Goal: Task Accomplishment & Management: Complete application form

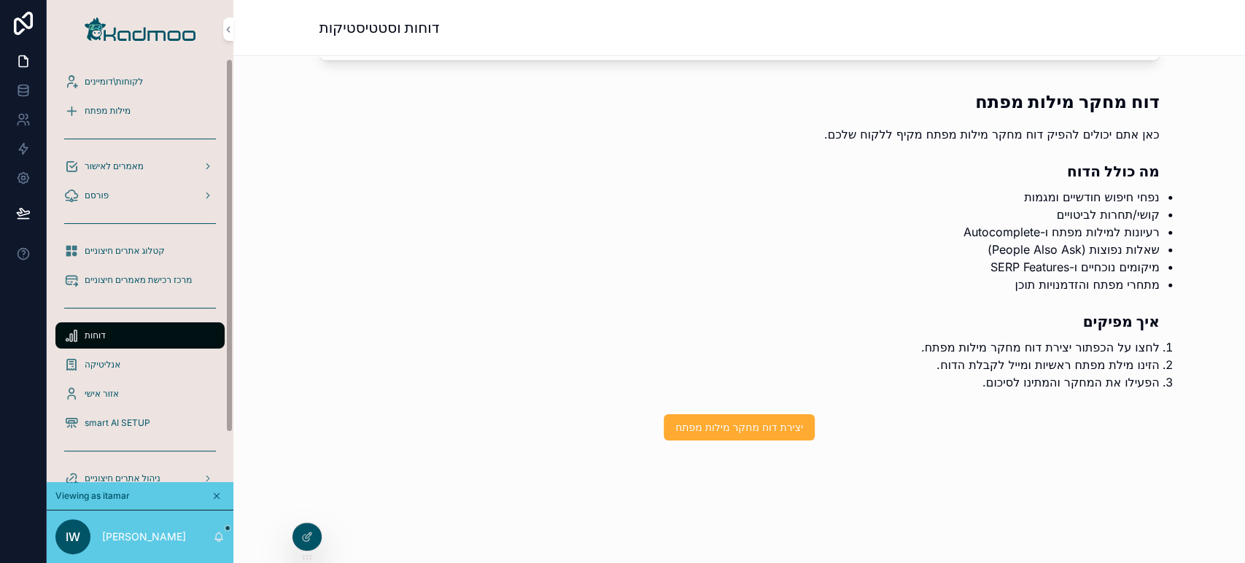
drag, startPoint x: 229, startPoint y: 157, endPoint x: 232, endPoint y: 23, distance: 134.2
click at [232, 23] on div "לקוחות\דומיינים מילות מפתח מאמרים לאישור פורסם קטלוג אתרים חיצוניים מרכז רכישת …" at bounding box center [140, 281] width 187 height 563
click at [148, 112] on div "מילות מפתח" at bounding box center [140, 110] width 152 height 23
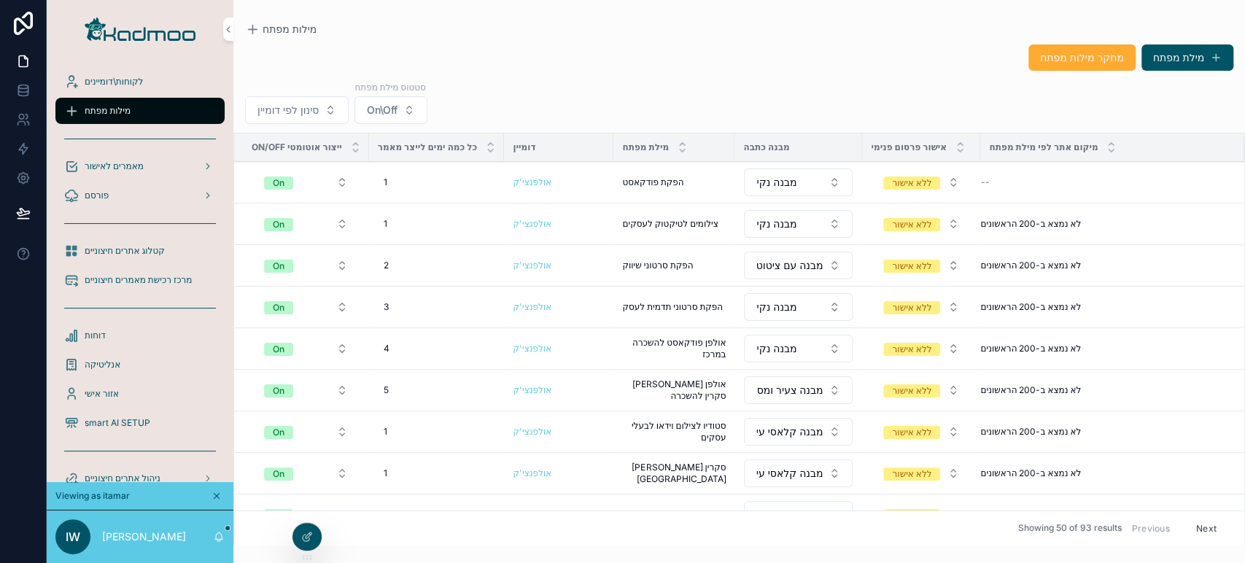
click at [1173, 54] on button "מילת מפתח" at bounding box center [1188, 57] width 92 height 26
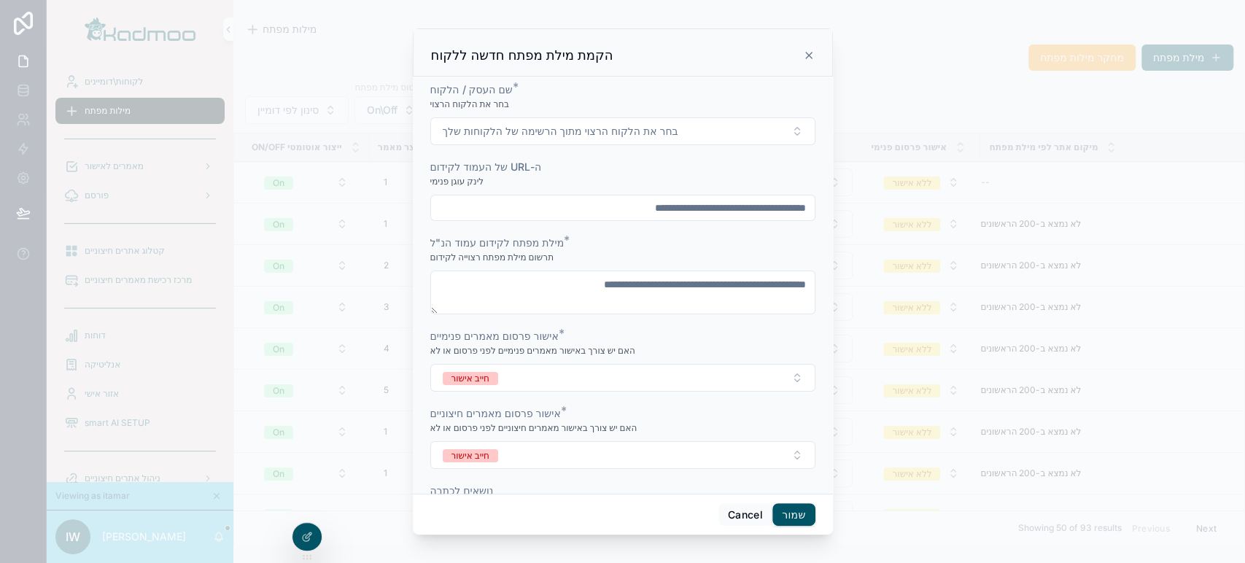
scroll to position [189, 0]
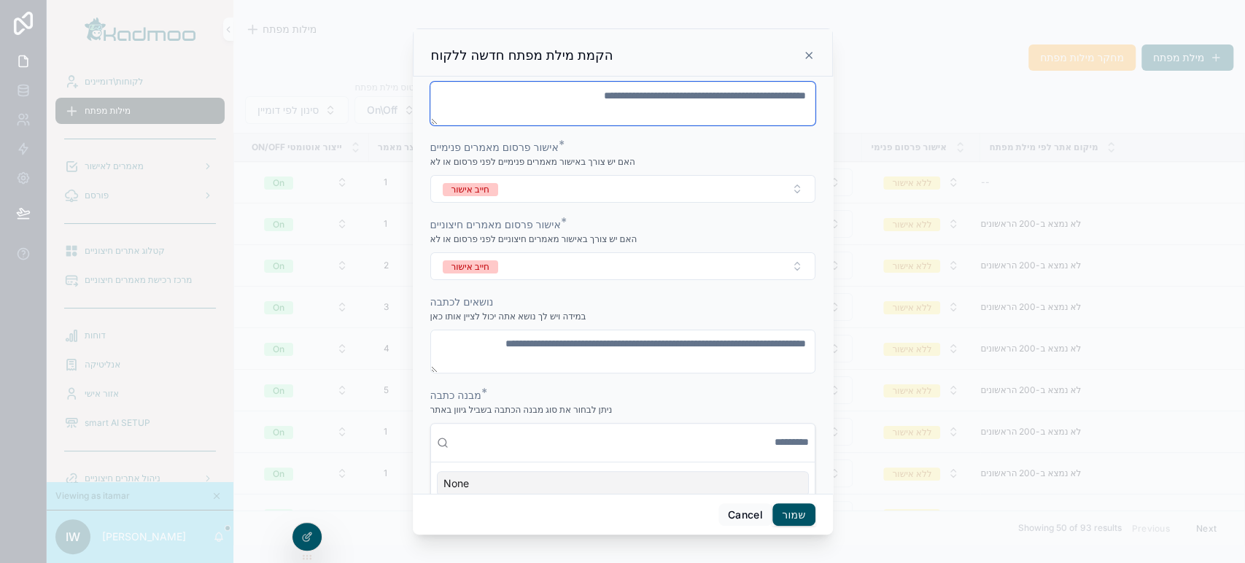
click at [613, 109] on textarea "scrollable content" at bounding box center [622, 104] width 385 height 44
paste textarea "**********"
type textarea "**********"
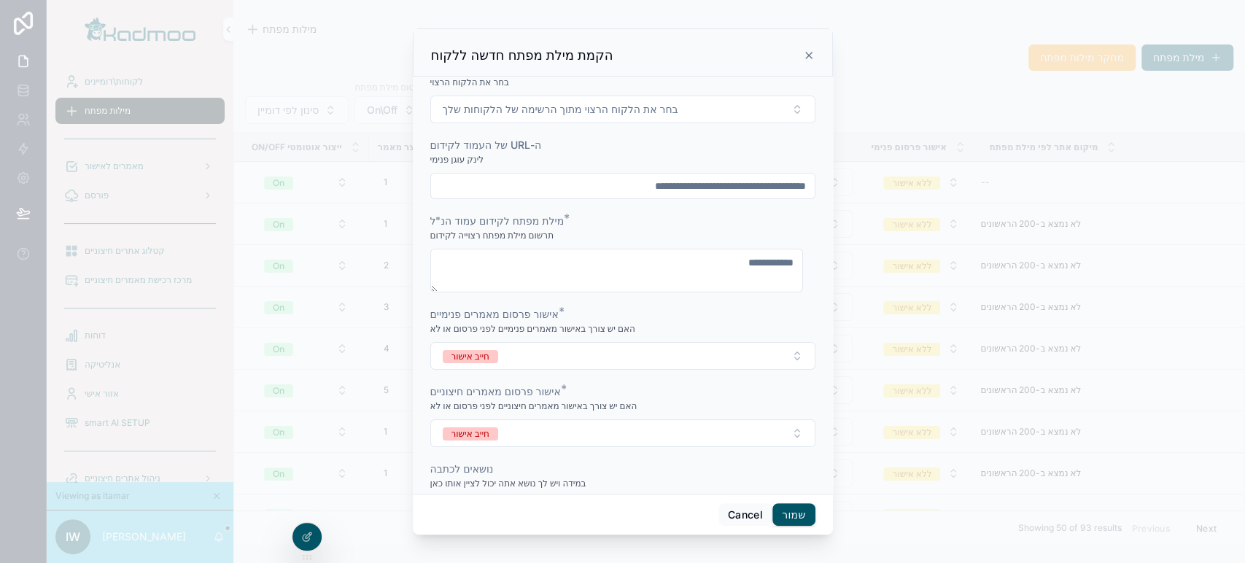
scroll to position [0, 0]
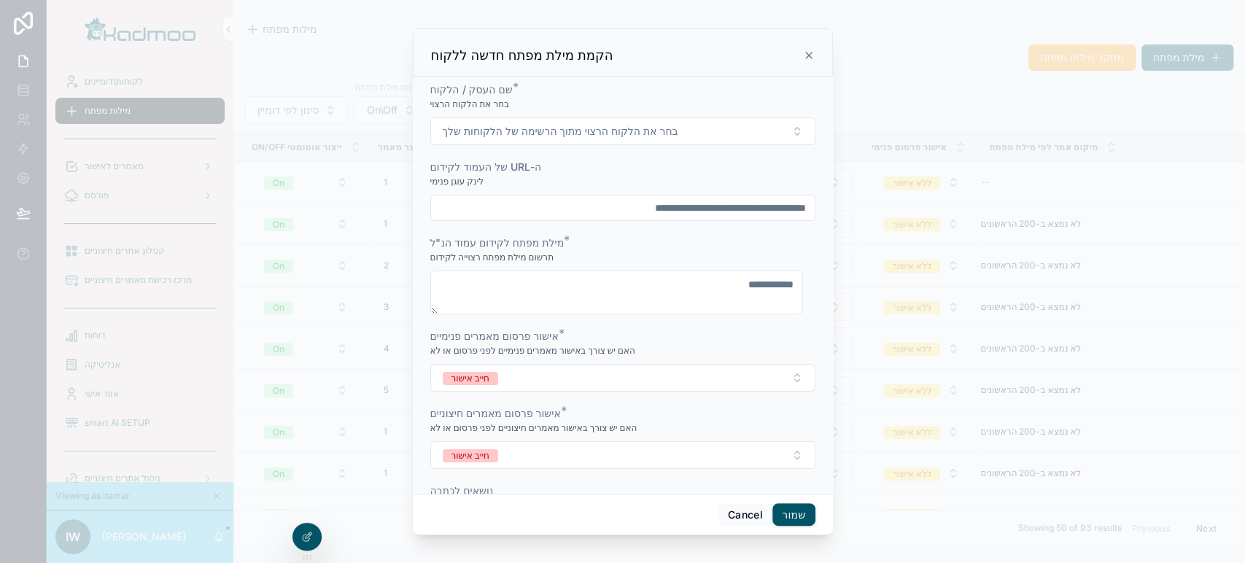
click at [774, 124] on button "בחר את הלקוח הרצוי מתוך הרשימה של הלקוחות שלך" at bounding box center [622, 131] width 385 height 28
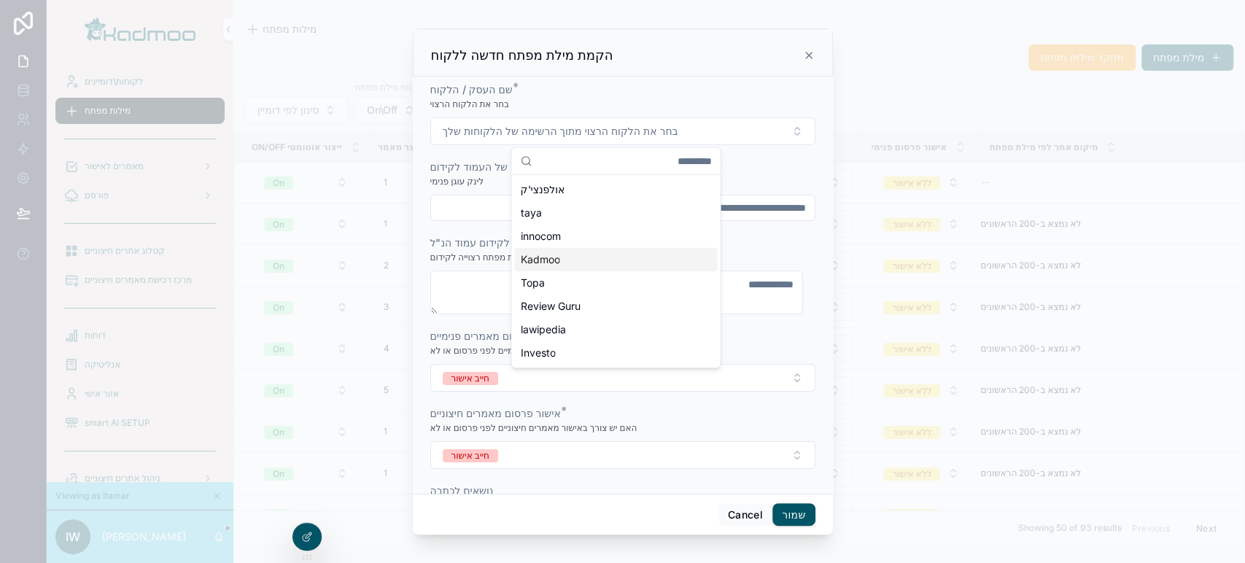
click at [683, 251] on div "Kadmoo" at bounding box center [615, 259] width 203 height 23
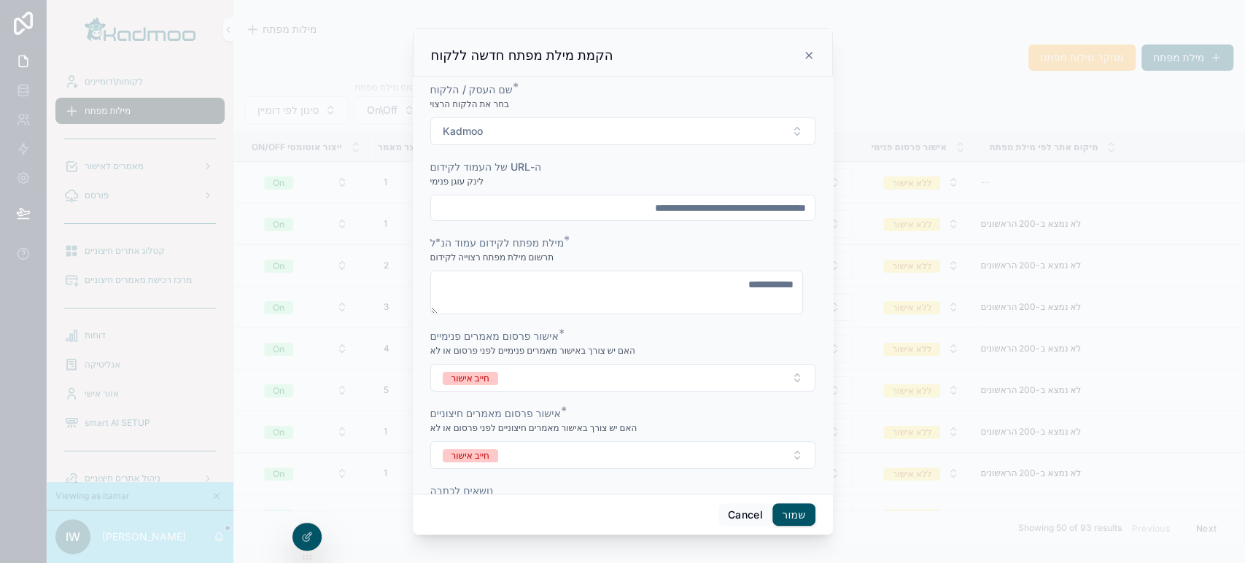
click at [712, 139] on button "Kadmoo" at bounding box center [622, 131] width 385 height 28
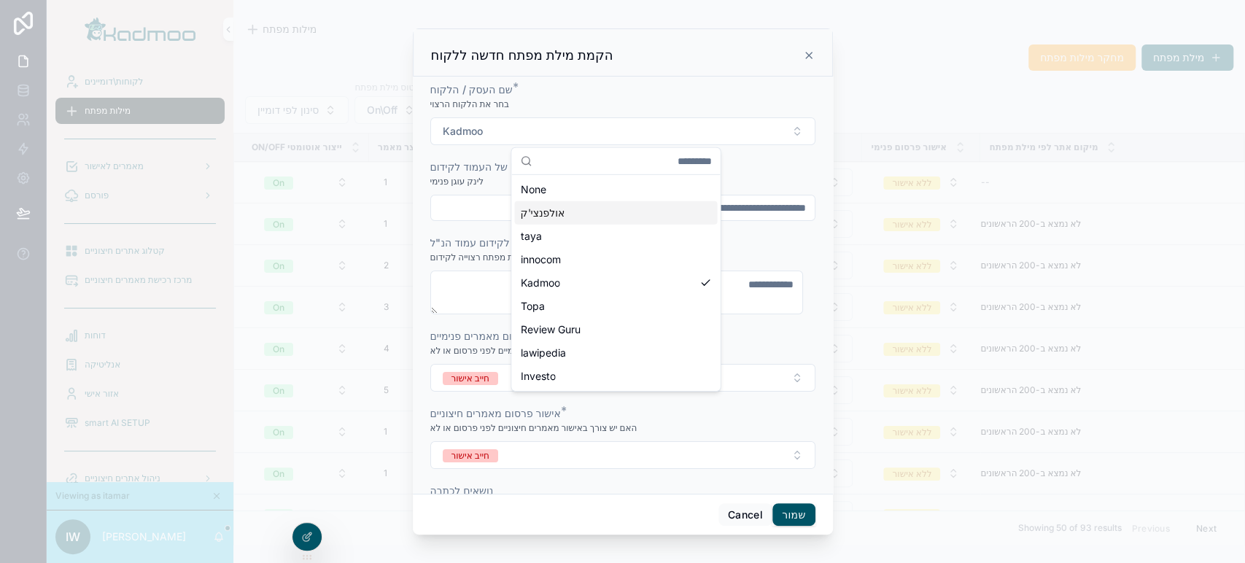
click at [640, 218] on div "אולפנצי'ק" at bounding box center [615, 212] width 203 height 23
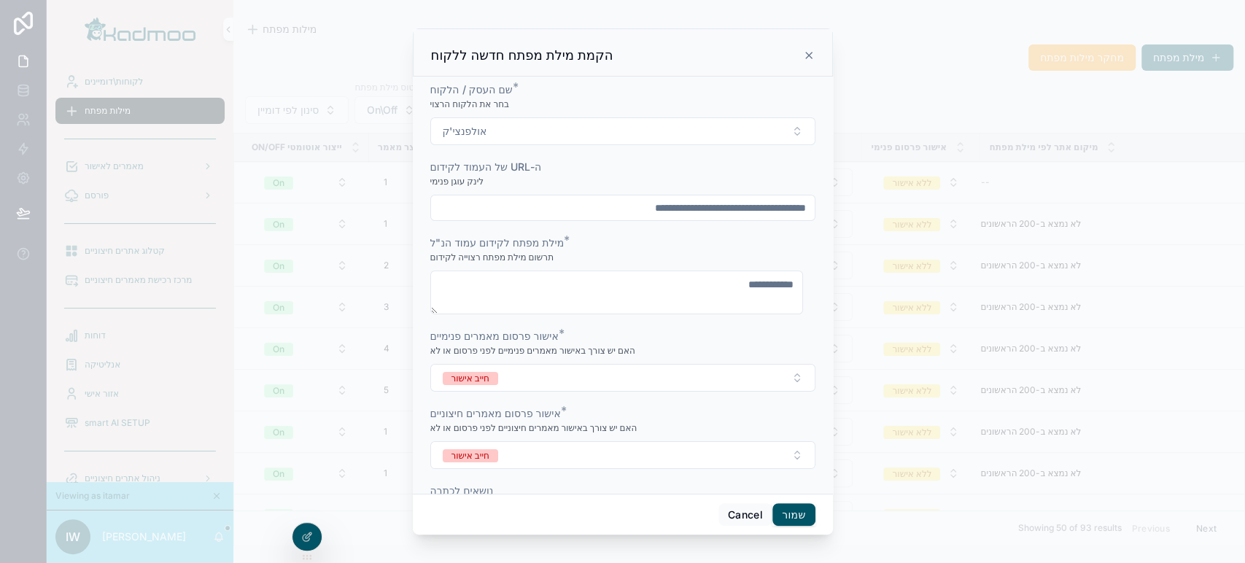
scroll to position [12, 0]
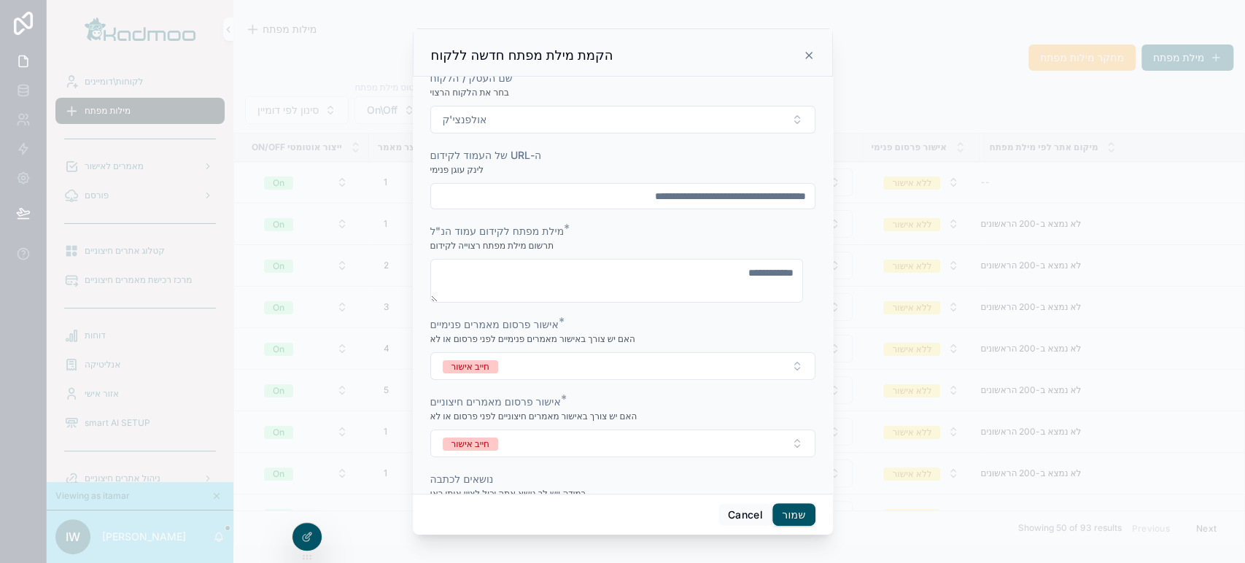
click at [762, 196] on input "scrollable content" at bounding box center [623, 196] width 384 height 20
paste input "**********"
type input "**********"
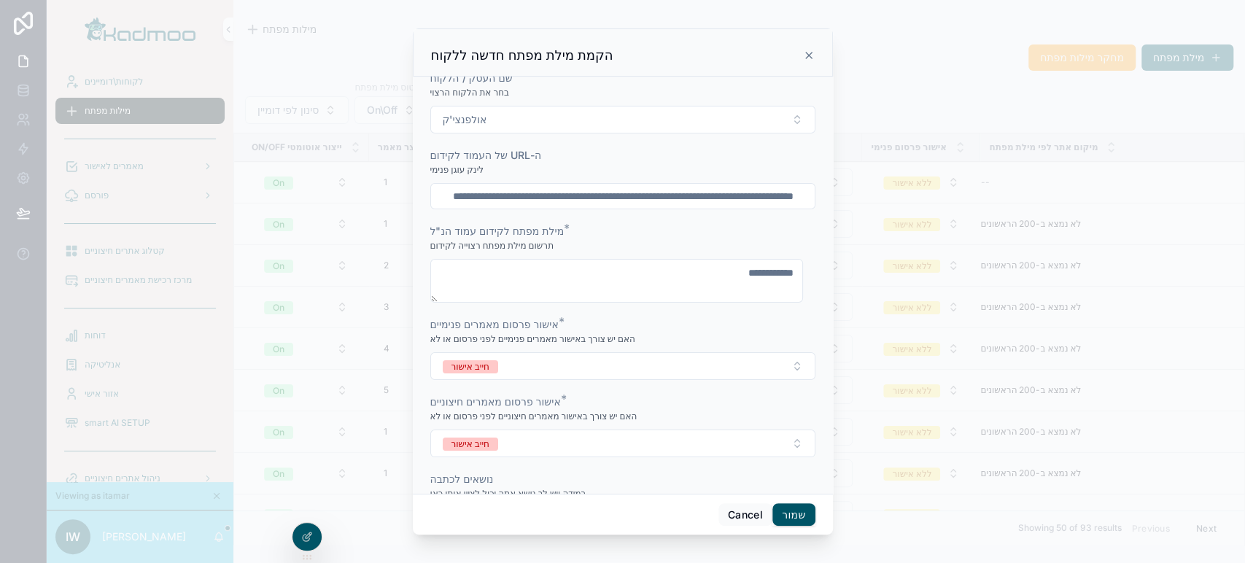
click at [748, 371] on button "חייב אישור" at bounding box center [622, 366] width 385 height 28
click at [666, 422] on div "ללא אישור" at bounding box center [615, 424] width 203 height 22
click at [668, 449] on button "חייב אישור" at bounding box center [622, 444] width 385 height 28
click at [653, 501] on div "ללא אישור" at bounding box center [615, 500] width 203 height 22
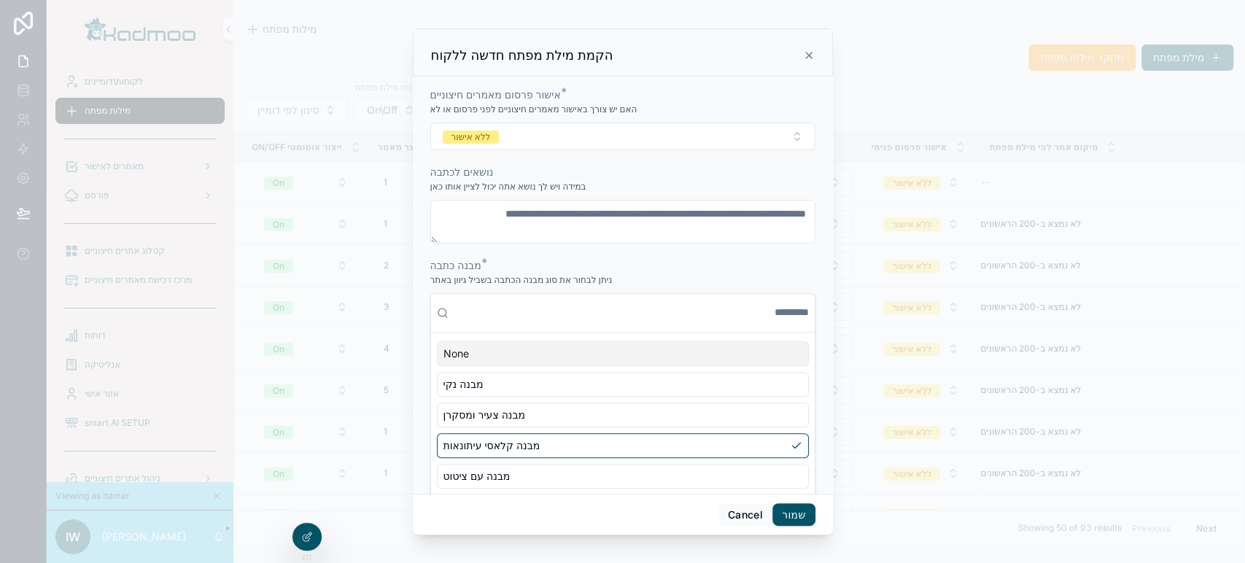
scroll to position [320, 0]
click at [689, 464] on div "מבנה עם ציטוט" at bounding box center [623, 474] width 372 height 25
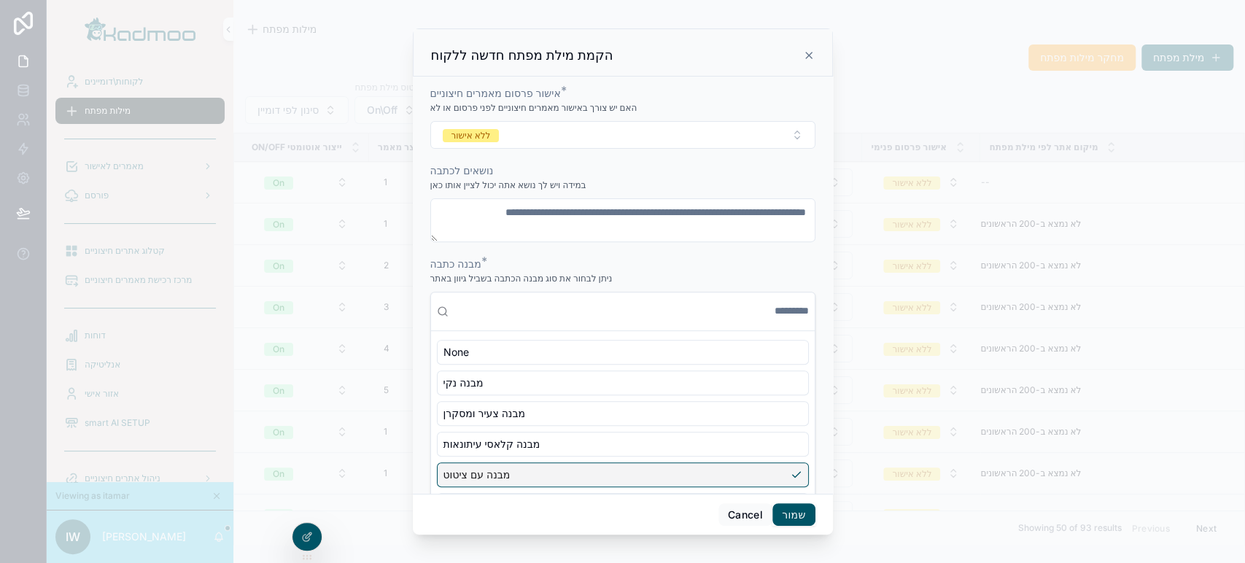
click at [805, 512] on button "שמור" at bounding box center [793, 514] width 43 height 23
